Goal: Task Accomplishment & Management: Use online tool/utility

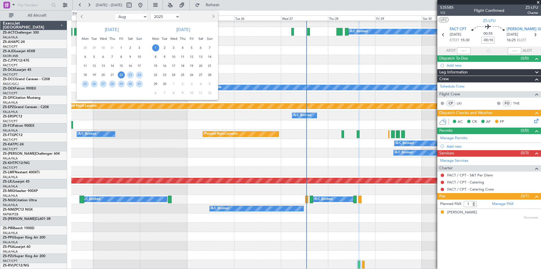
select select "8"
select select "2025"
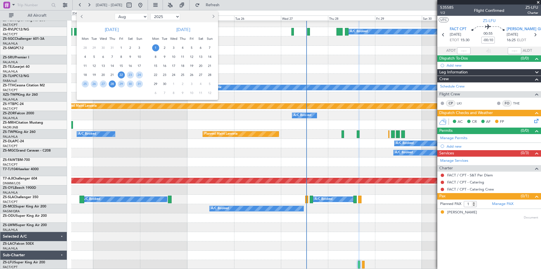
click at [112, 84] on span "28" at bounding box center [112, 83] width 7 height 7
click at [154, 50] on span "1" at bounding box center [155, 47] width 7 height 7
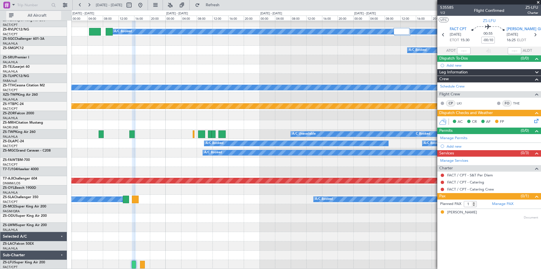
click at [47, 12] on button "All Aircraft" at bounding box center [33, 15] width 55 height 9
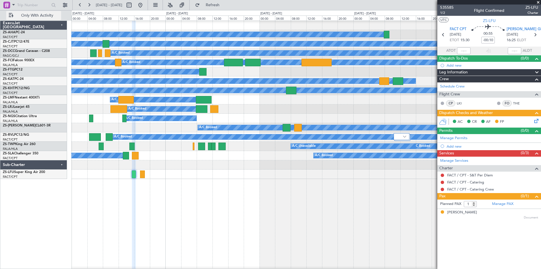
scroll to position [0, 0]
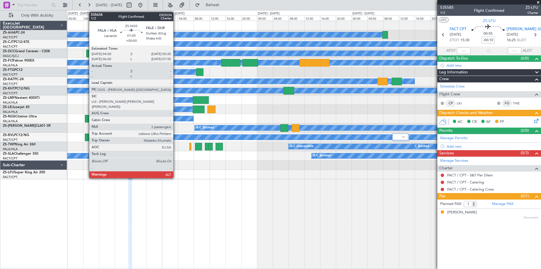
click at [86, 119] on div at bounding box center [87, 119] width 5 height 8
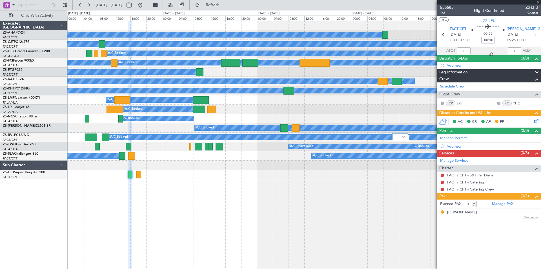
type input "2"
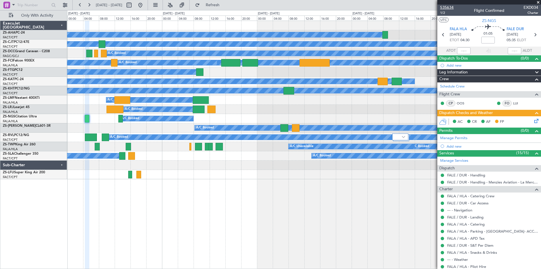
click at [448, 8] on span "535634" at bounding box center [447, 8] width 14 height 6
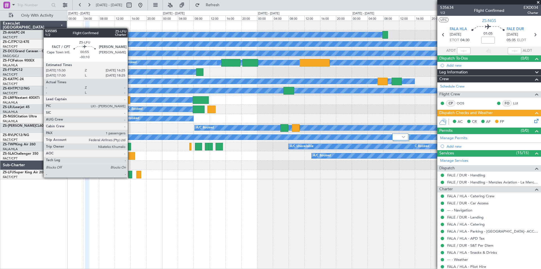
click at [130, 177] on div at bounding box center [130, 175] width 4 height 8
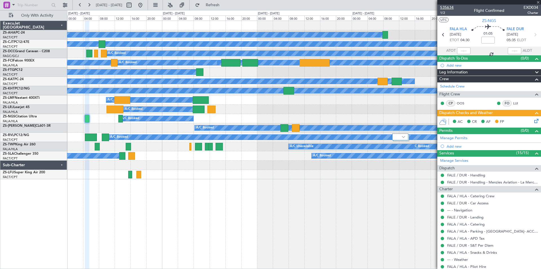
type input "-00:10"
type input "1"
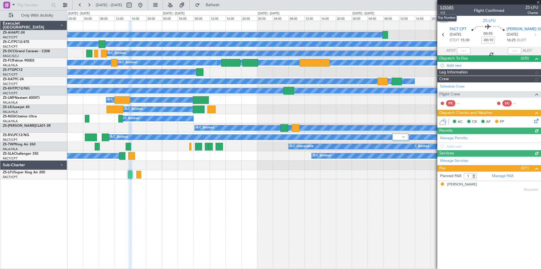
click at [449, 7] on span "535585" at bounding box center [447, 8] width 14 height 6
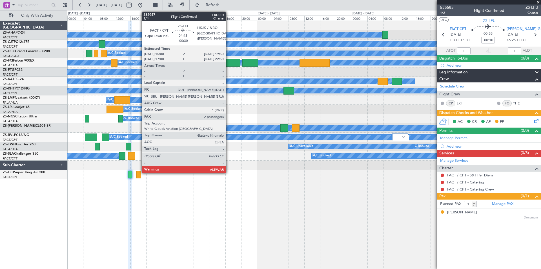
click at [229, 63] on div at bounding box center [230, 63] width 19 height 8
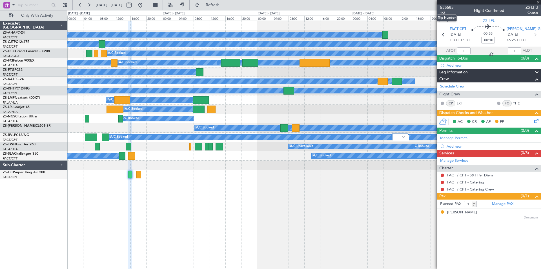
type input "-00:30"
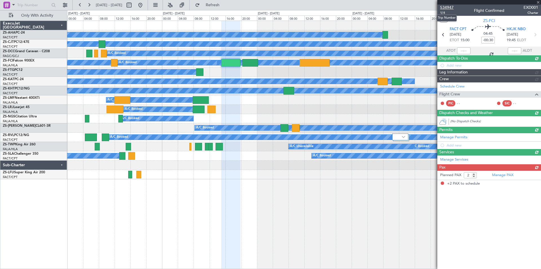
click at [449, 7] on span "534947" at bounding box center [447, 8] width 14 height 6
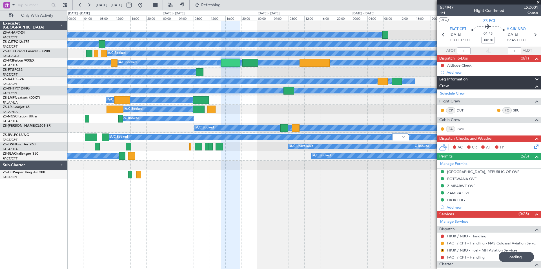
click at [539, 1] on div at bounding box center [490, 2] width 104 height 5
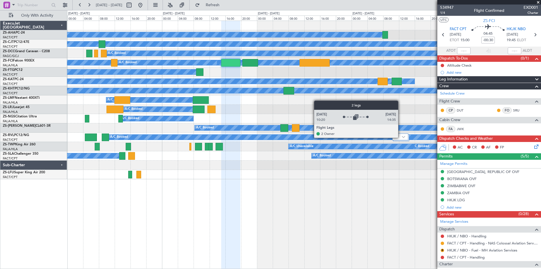
click at [401, 137] on div at bounding box center [401, 136] width 16 height 7
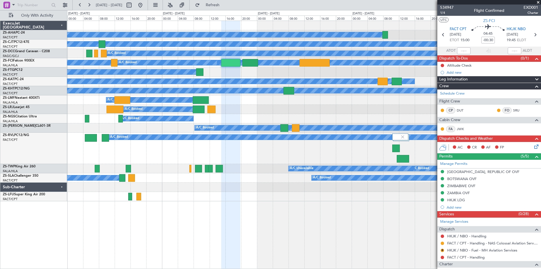
click at [539, 2] on span at bounding box center [539, 2] width 6 height 5
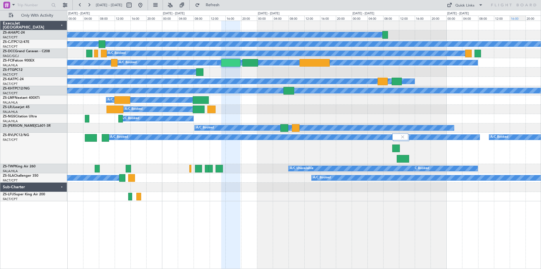
type input "0"
